Goal: Transaction & Acquisition: Purchase product/service

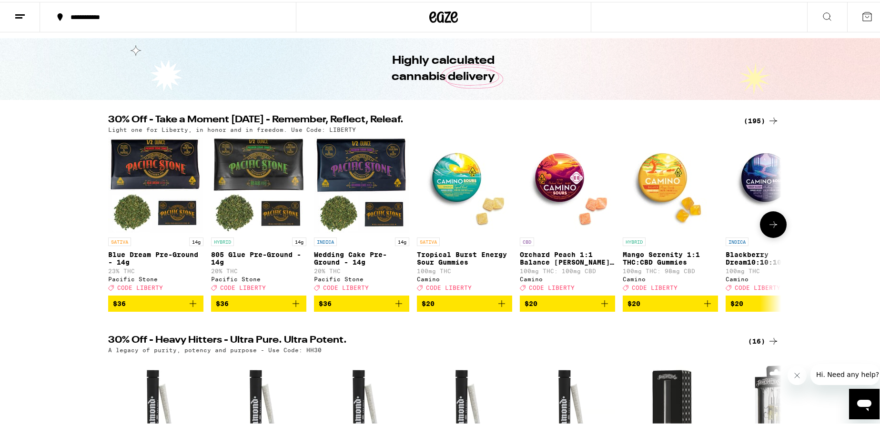
scroll to position [24, 0]
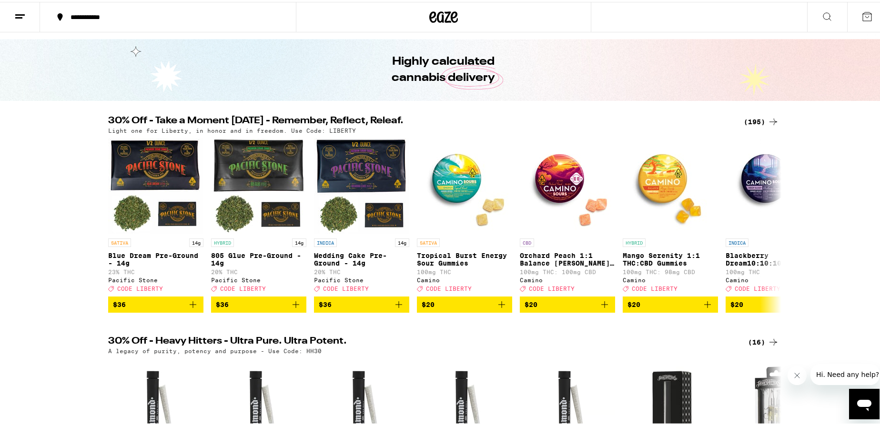
click at [753, 118] on div "(195)" at bounding box center [761, 119] width 35 height 11
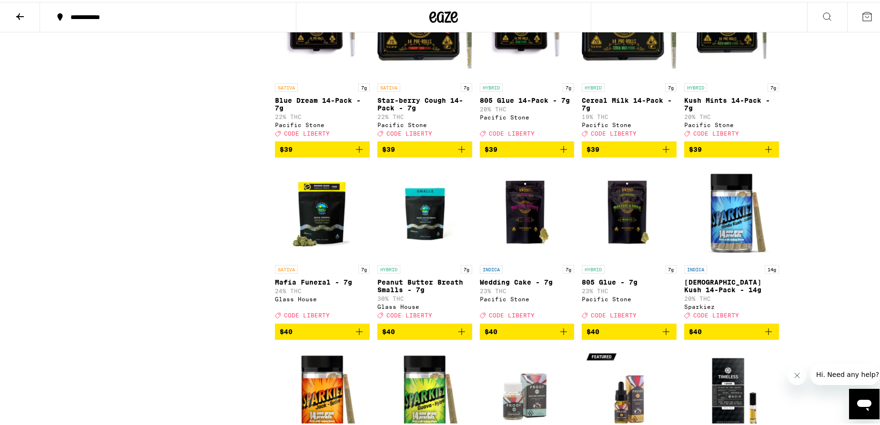
scroll to position [5803, 0]
